Goal: Check status: Verify the current state of an ongoing process or item

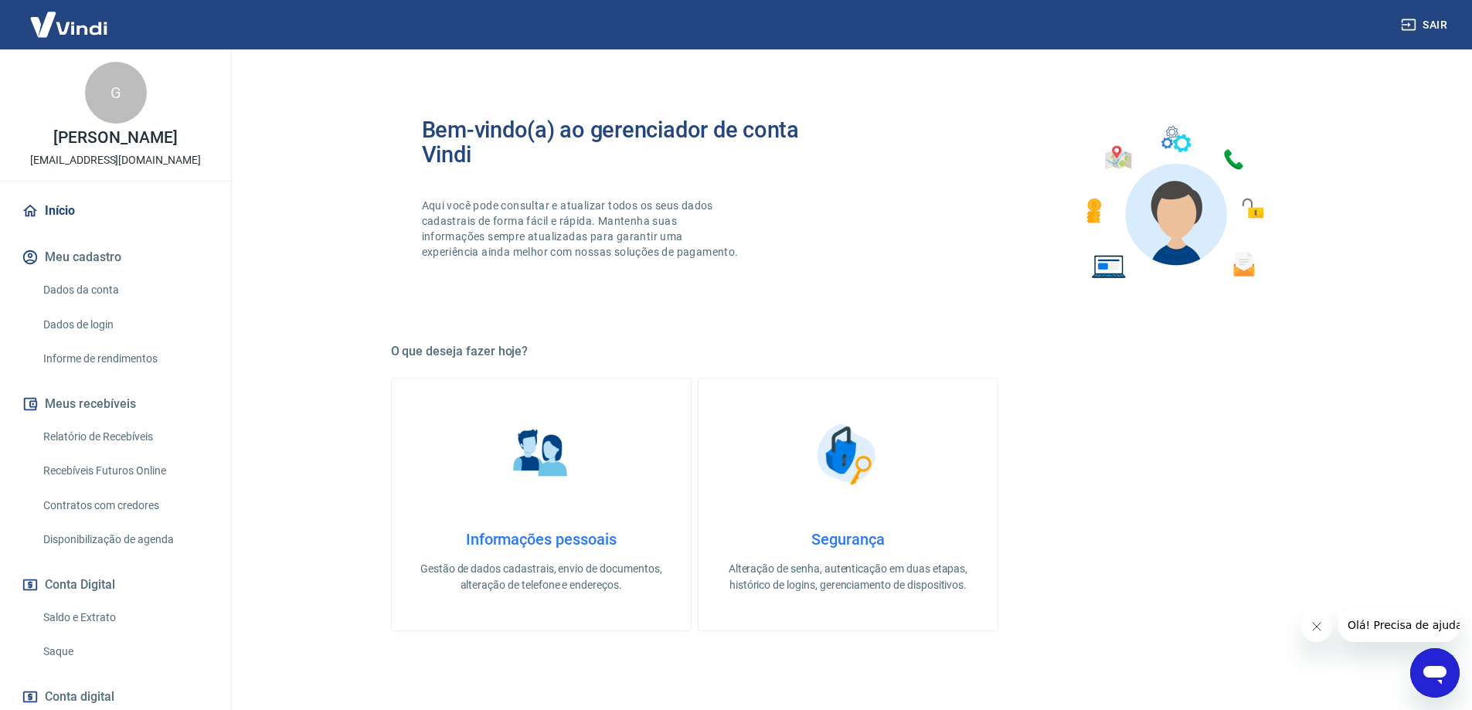
scroll to position [495, 0]
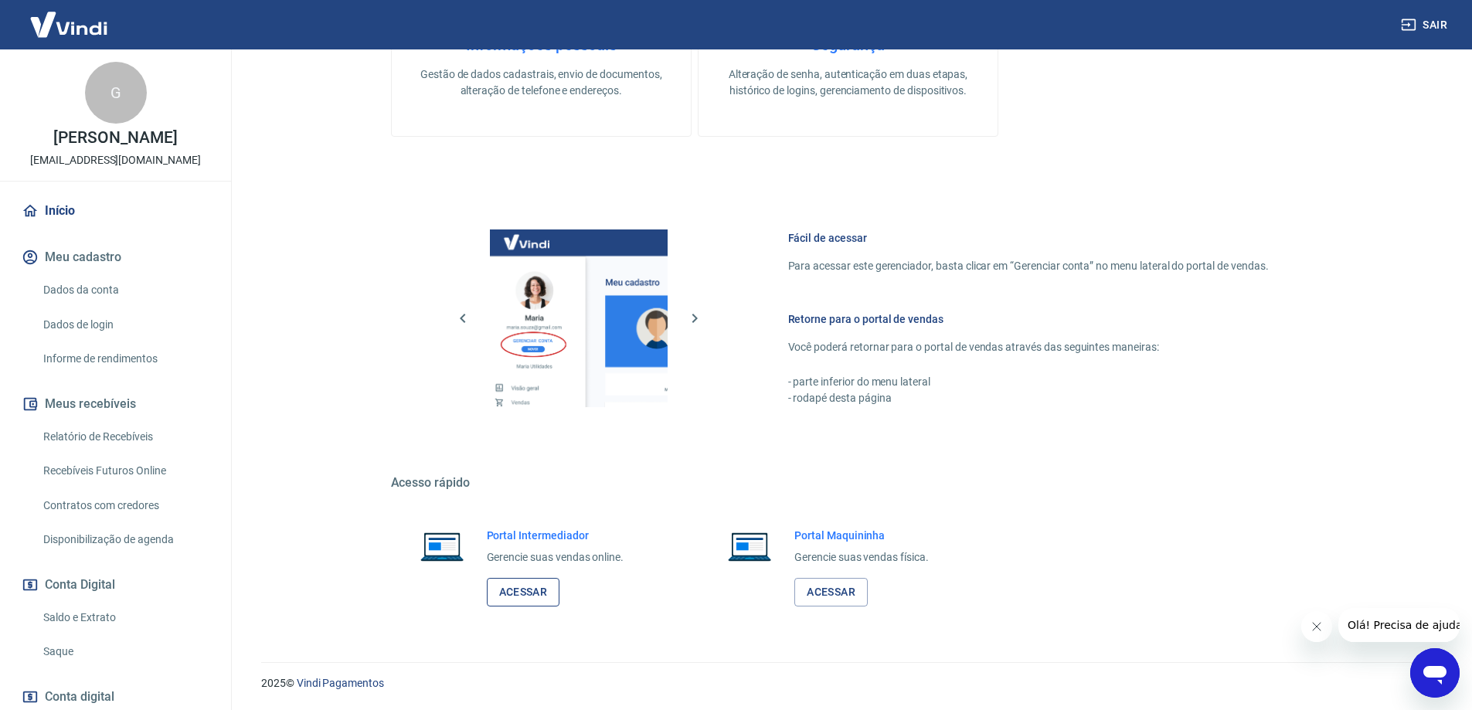
click at [546, 591] on link "Acessar" at bounding box center [523, 592] width 73 height 29
click at [525, 584] on link "Acessar" at bounding box center [523, 592] width 73 height 29
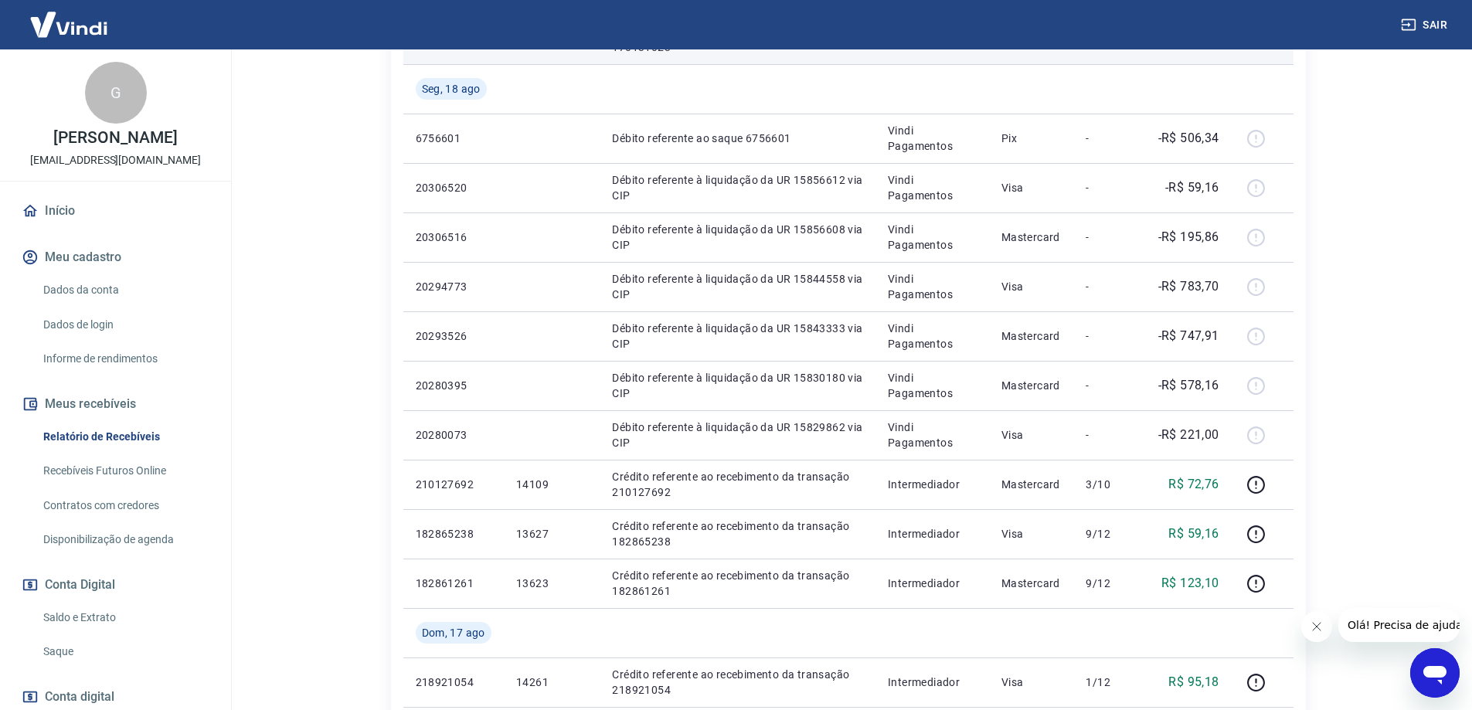
scroll to position [1074, 0]
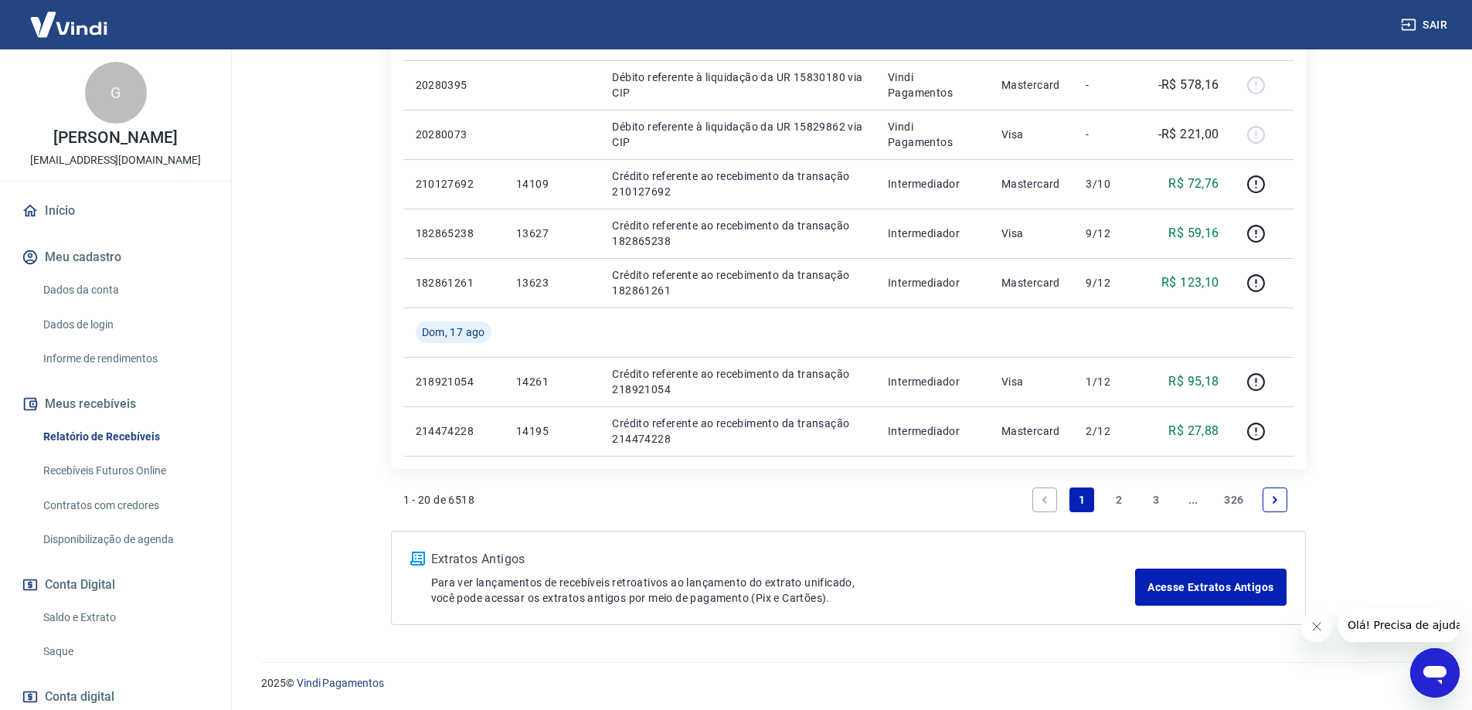
click at [1128, 498] on link "2" at bounding box center [1119, 500] width 25 height 25
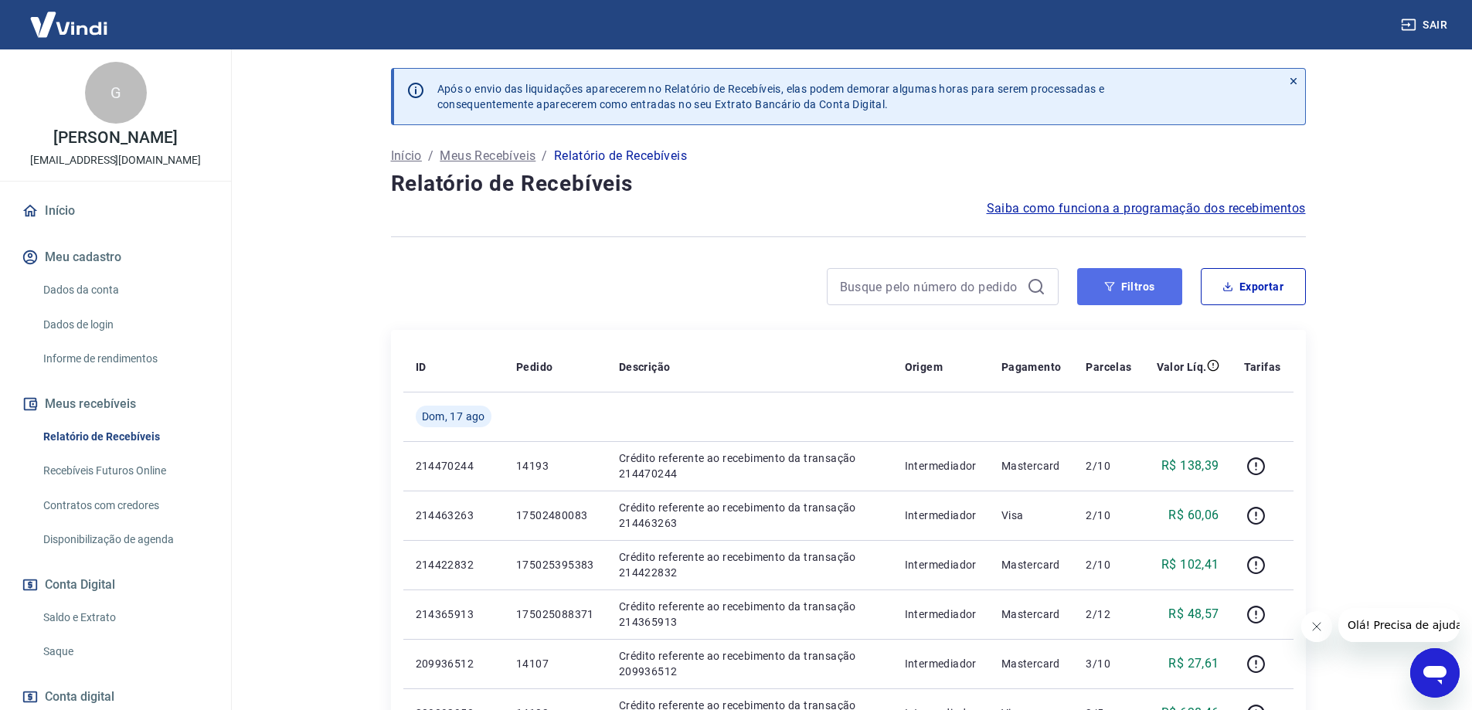
click at [1148, 268] on button "Filtros" at bounding box center [1129, 286] width 105 height 37
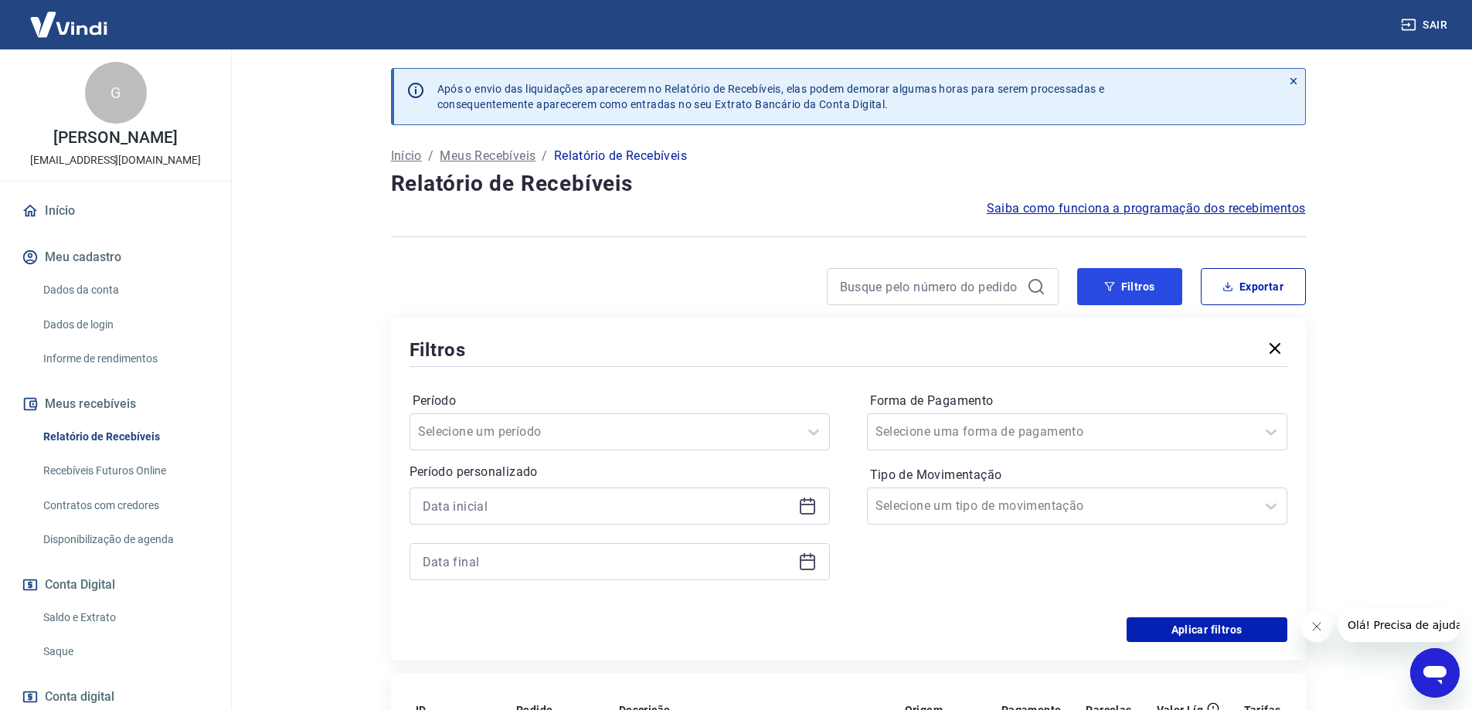
drag, startPoint x: 1118, startPoint y: 284, endPoint x: 673, endPoint y: 389, distance: 456.5
click at [675, 389] on div "Filtros Exportar Filtros Período Selecione um período Período personalizado For…" at bounding box center [848, 464] width 915 height 393
click at [567, 491] on div at bounding box center [620, 506] width 420 height 37
click at [1013, 431] on input "Forma de Pagamento" at bounding box center [954, 432] width 156 height 19
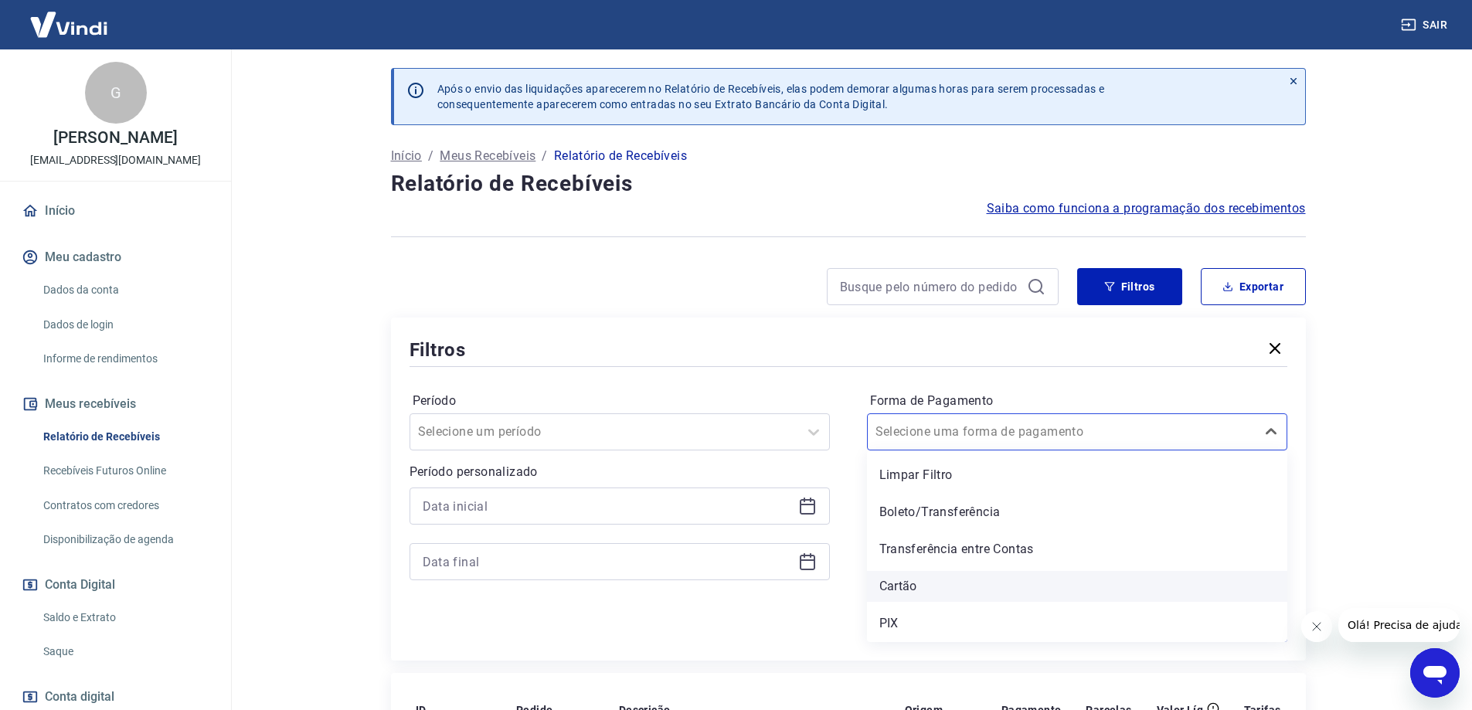
drag, startPoint x: 924, startPoint y: 590, endPoint x: 938, endPoint y: 584, distance: 14.9
click at [938, 584] on div "Cartão" at bounding box center [1077, 586] width 420 height 31
click at [938, 584] on div "Forma de Pagamento option Cartão focused, 4 of 5. 5 results available. Use Up a…" at bounding box center [1077, 494] width 420 height 210
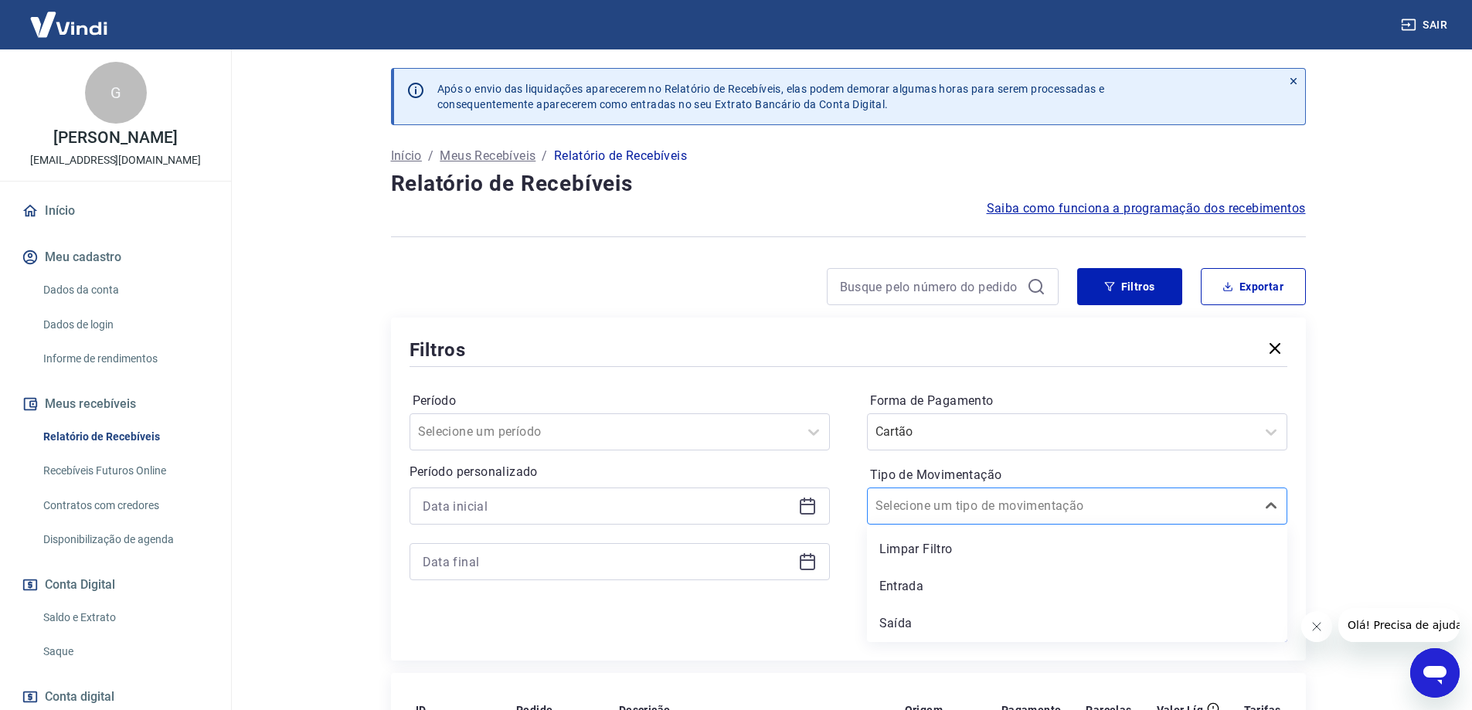
click at [984, 511] on input "Tipo de Movimentação" at bounding box center [954, 506] width 156 height 19
